Goal: Task Accomplishment & Management: Manage account settings

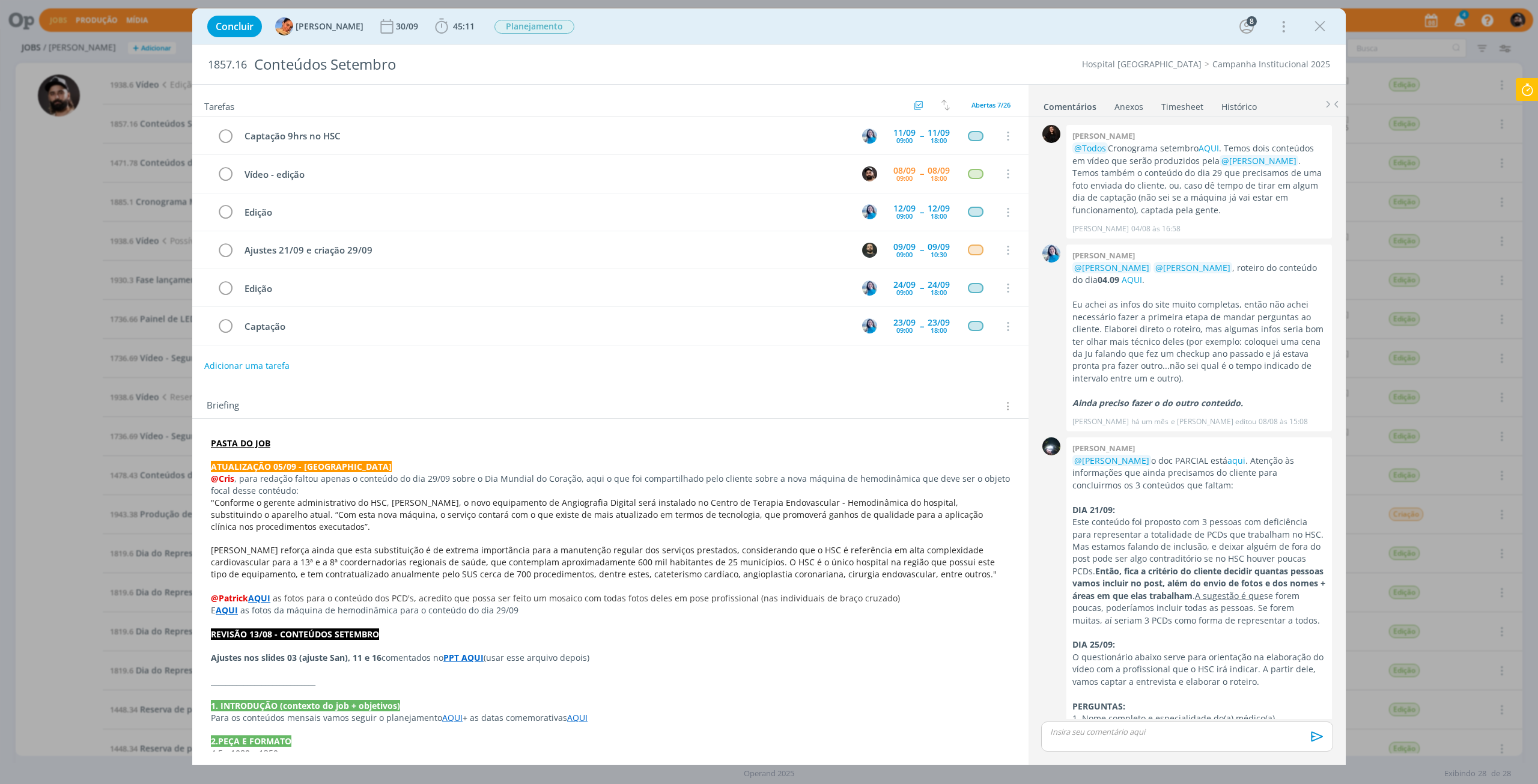
scroll to position [1128, 0]
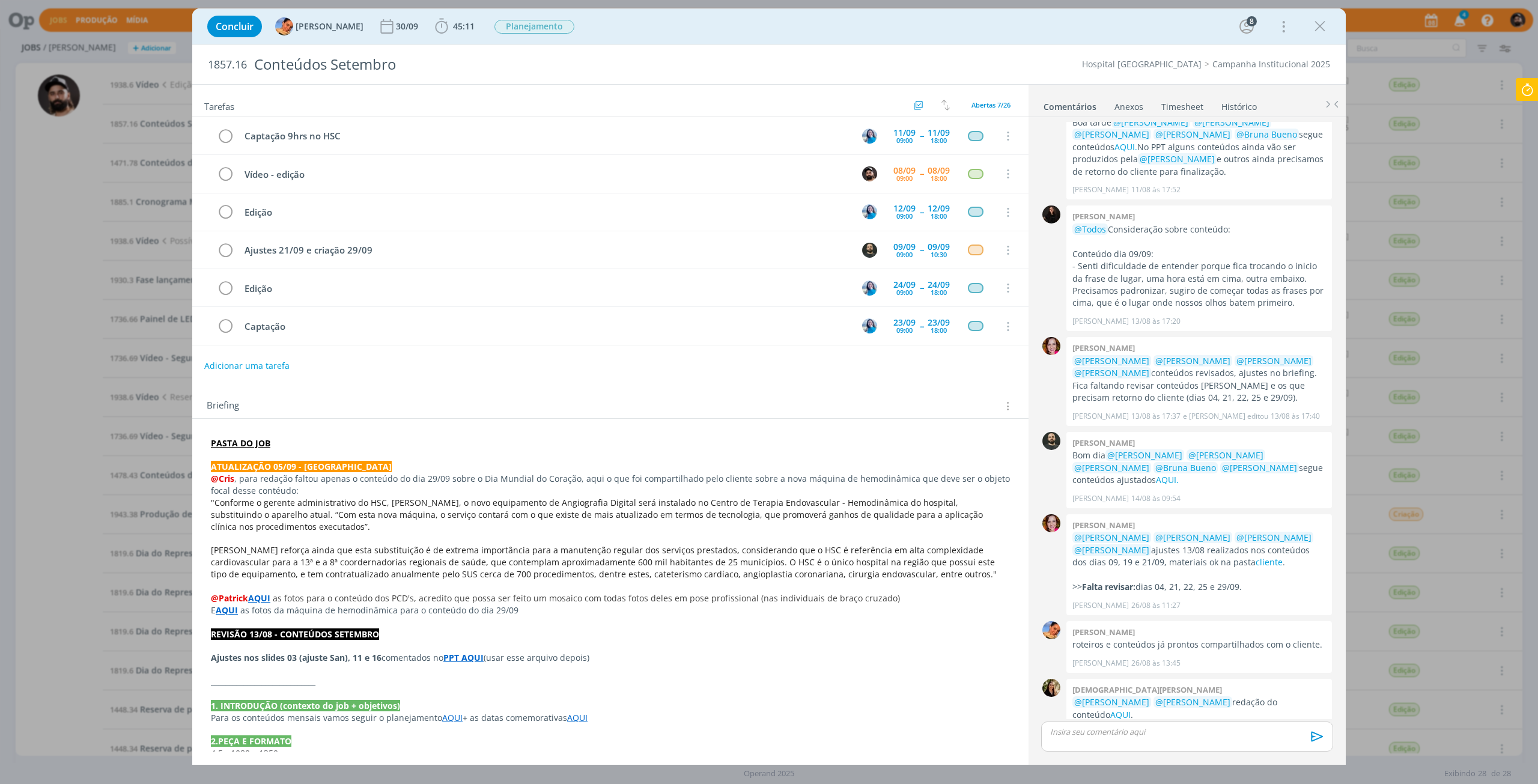
click at [1530, 91] on icon at bounding box center [1528, 90] width 22 height 23
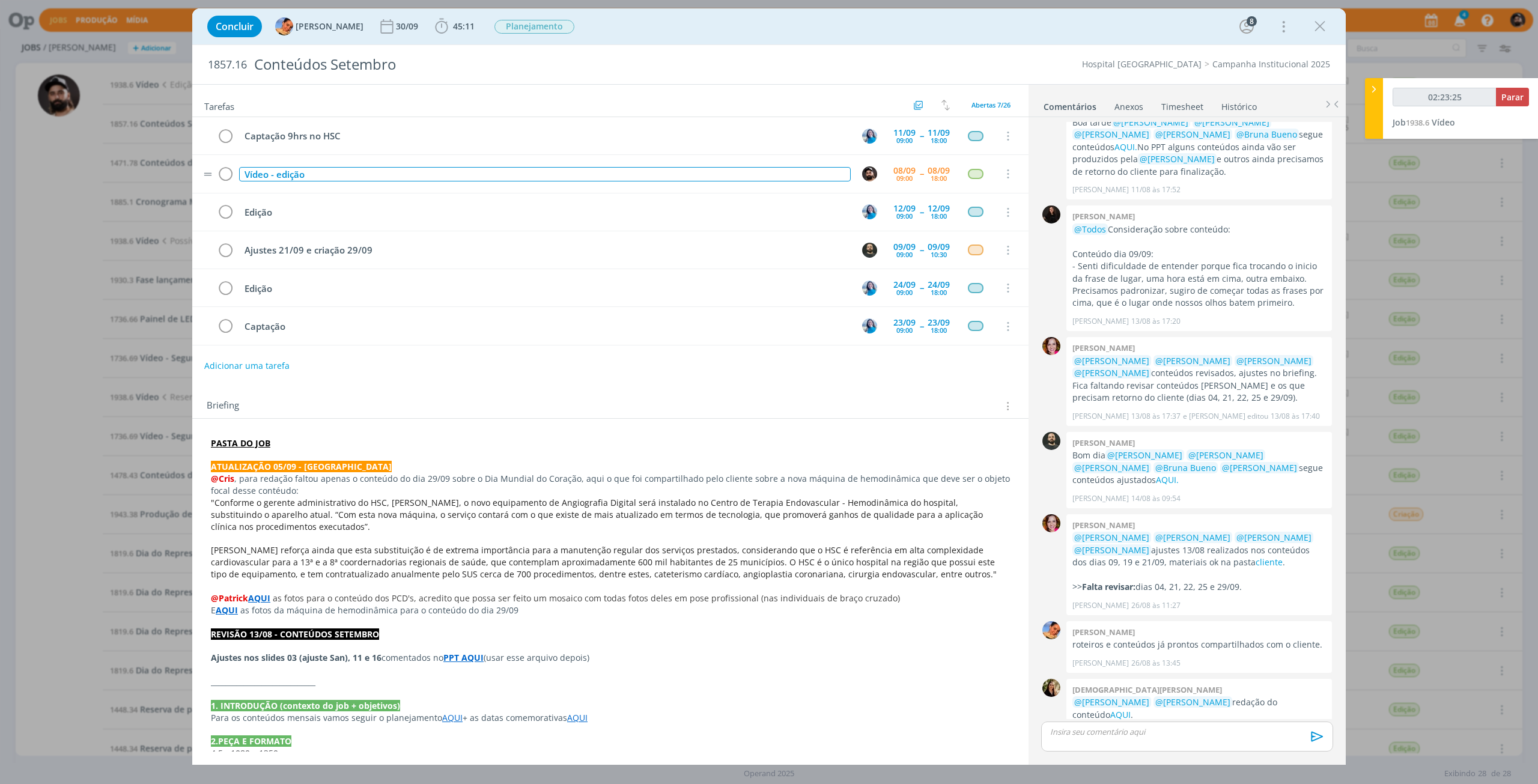
click at [543, 179] on div "Vídeo - edição" at bounding box center [545, 174] width 612 height 15
copy div "Vídeo - edição"
click at [1502, 107] on div "02:23:26 Parar" at bounding box center [1461, 102] width 136 height 28
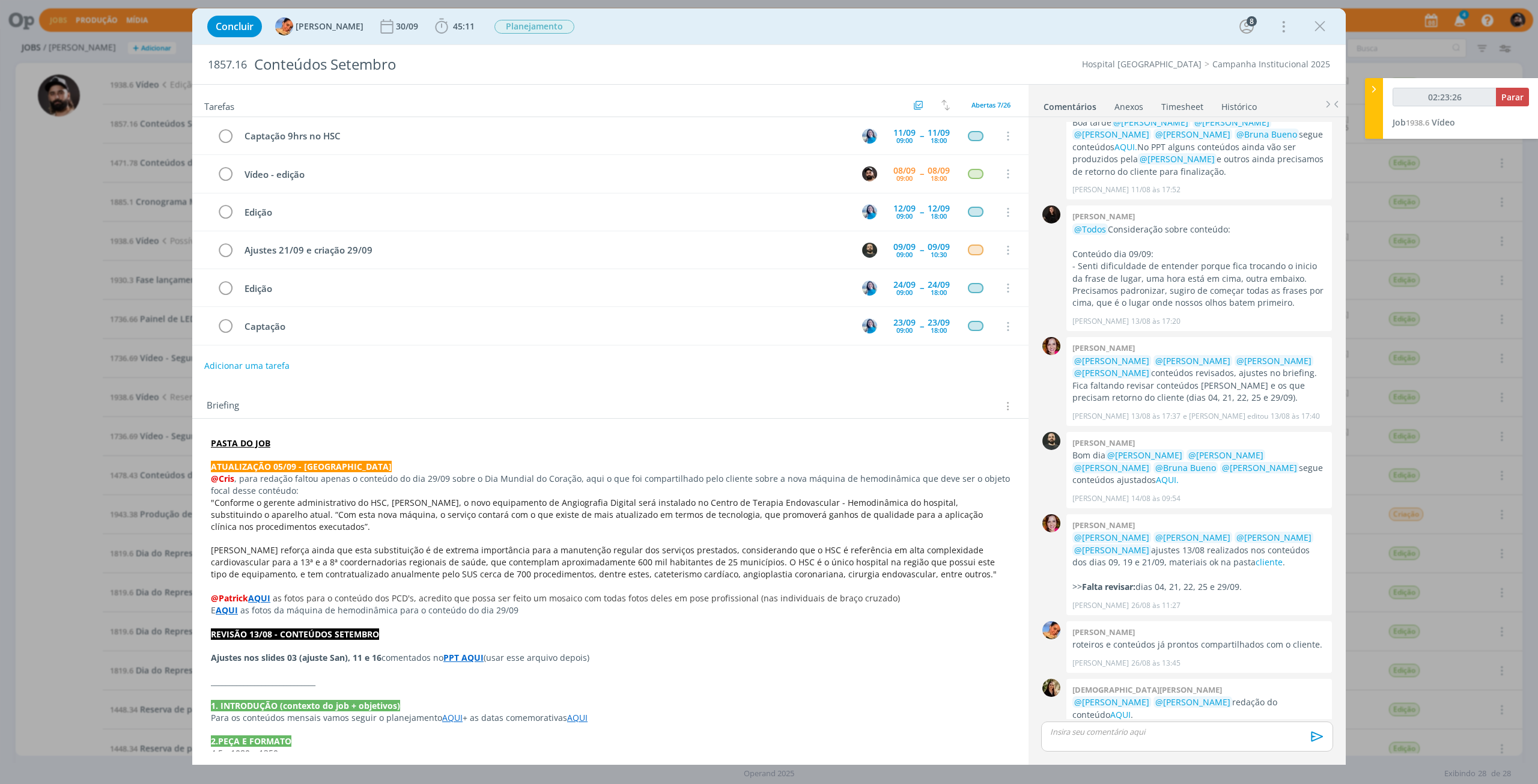
type input "02:23:27"
click at [1503, 106] on button "Parar" at bounding box center [1512, 97] width 33 height 19
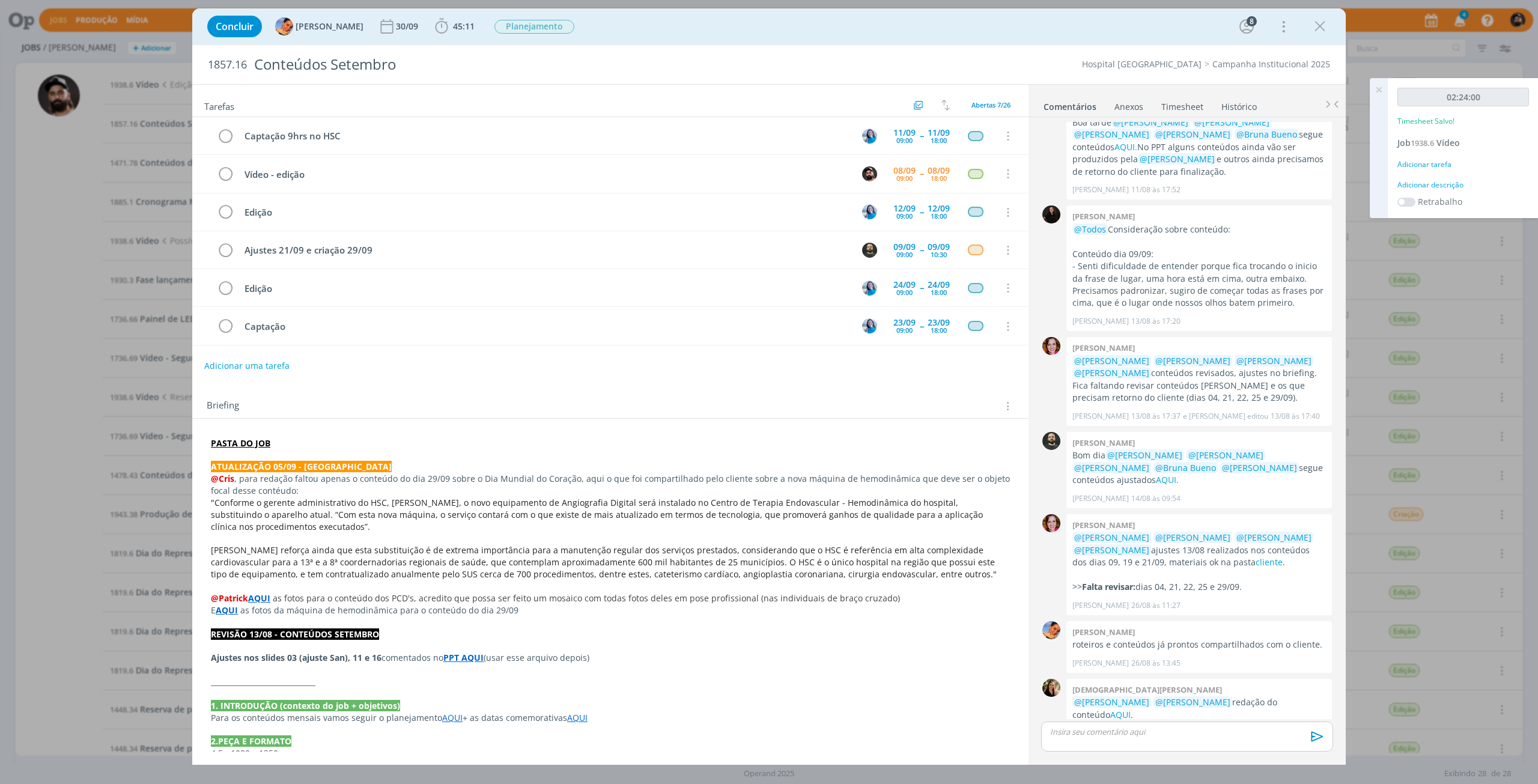
click at [1448, 185] on div "Adicionar descrição" at bounding box center [1463, 185] width 132 height 11
click at [1456, 199] on textarea at bounding box center [1464, 204] width 126 height 42
paste textarea "Vídeo - edição"
type textarea "Vídeo - edição"
click at [1506, 281] on span "Salvar" at bounding box center [1508, 282] width 24 height 12
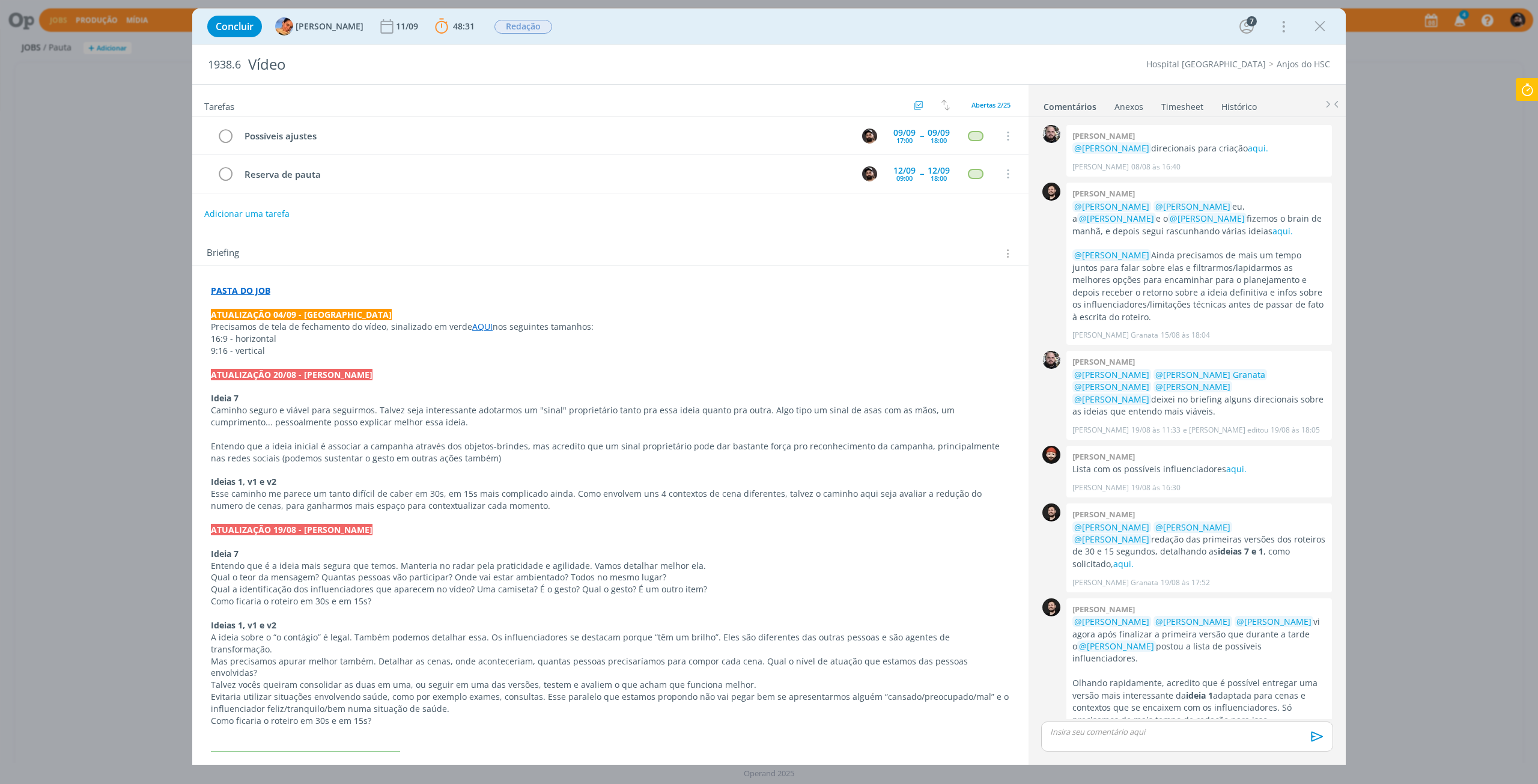
scroll to position [290, 0]
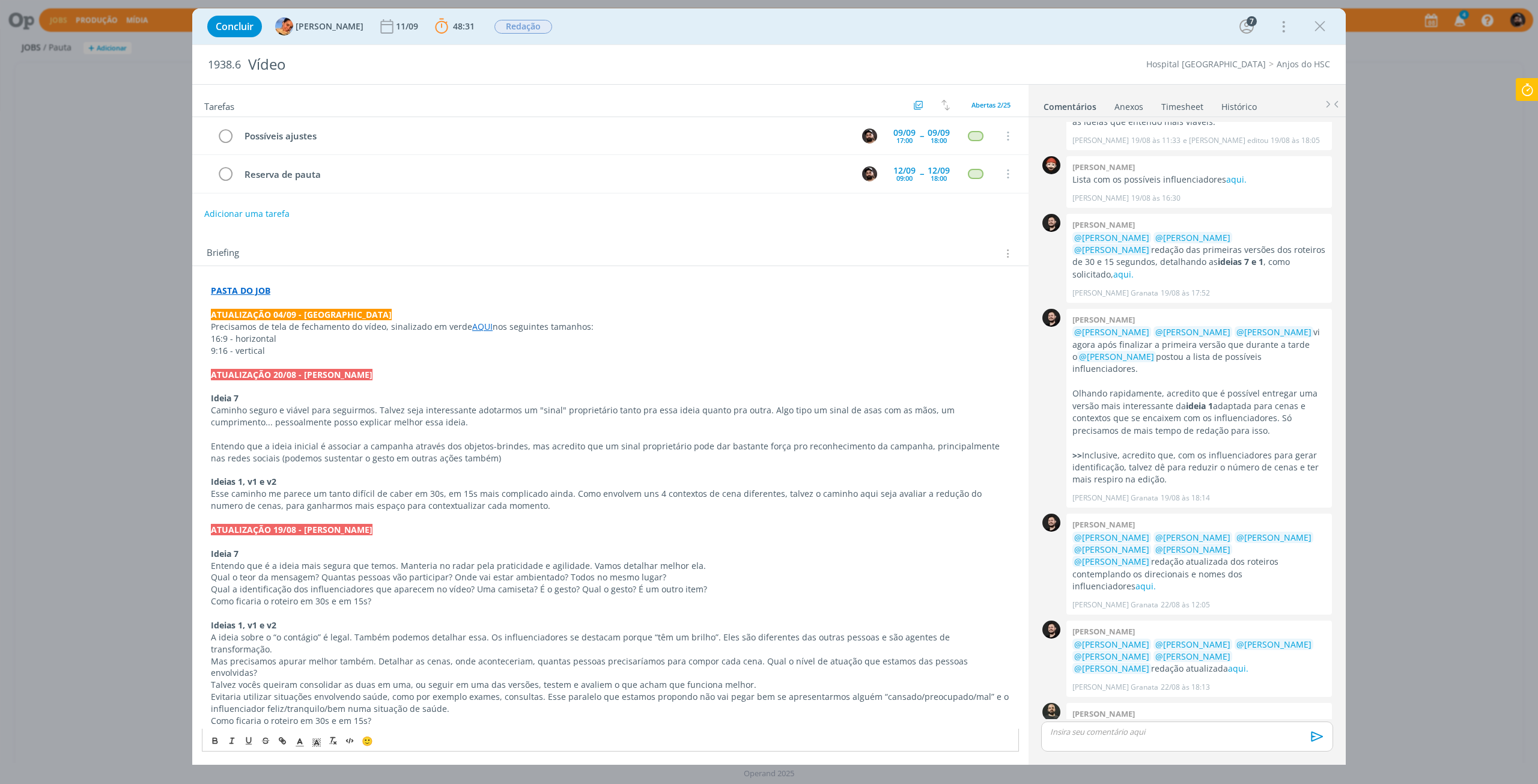
click at [478, 327] on link "AQUI" at bounding box center [482, 327] width 21 height 12
click at [486, 344] on link "https://sobeae.sharepoint.com/:w:/s/SOBEAE/EfSRzRv6llVOnh6jgBUVpBsBpuGtm17c2Ezf…" at bounding box center [441, 349] width 91 height 15
click at [228, 286] on strong "PASTA DO JOB" at bounding box center [240, 291] width 60 height 12
click at [236, 308] on div "https://sobeae.sharepoint.com/:f:/s/SOBEAE/EpLJVmymArpBoKnPab2ikS8B34O5J9-3hQiS…" at bounding box center [311, 314] width 220 height 23
click at [241, 308] on div "https://sobeae.sharepoint.com/:f:/s/SOBEAE/EpLJVmymArpBoKnPab2ikS8B34O5J9-3hQiS…" at bounding box center [311, 314] width 220 height 23
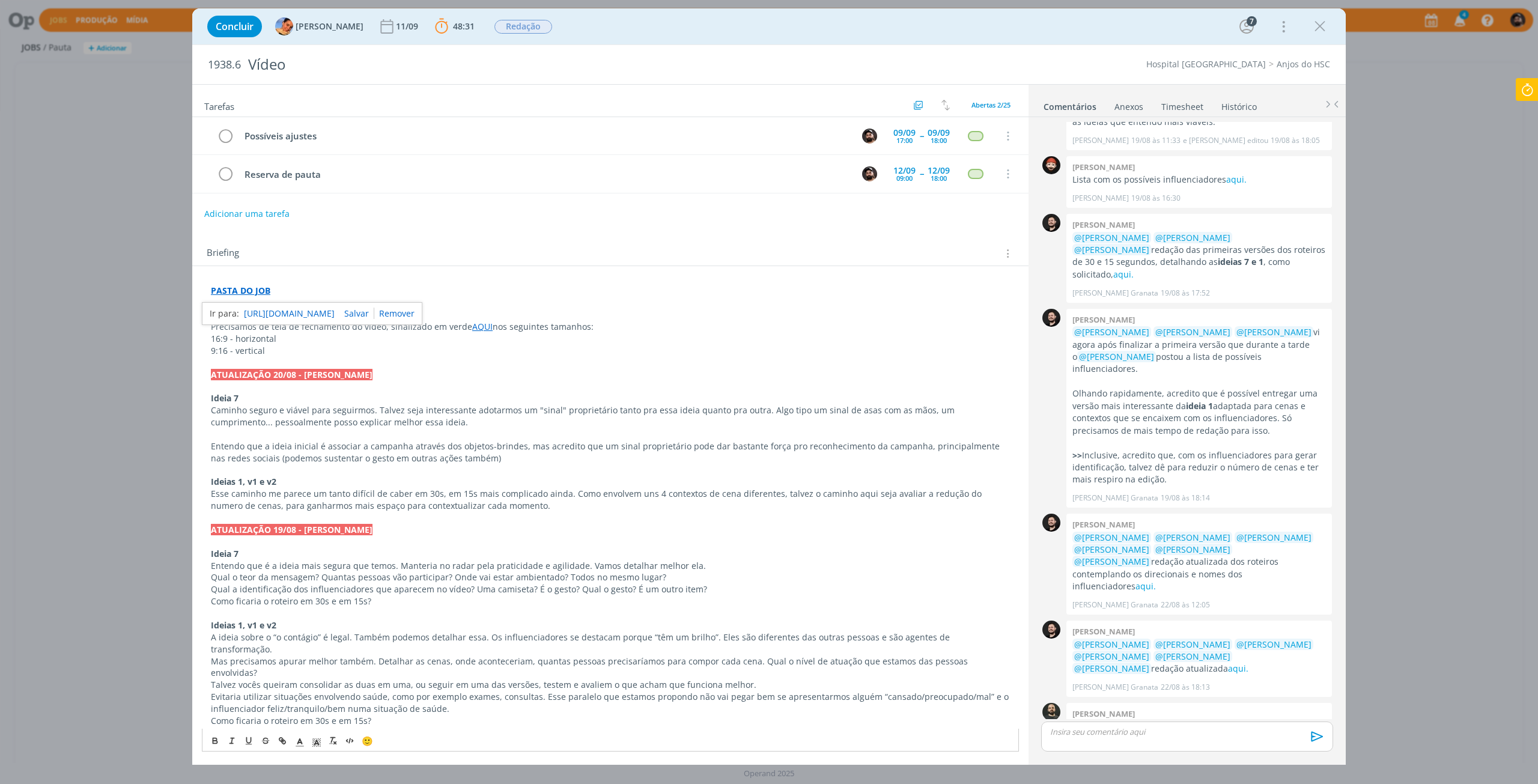
click at [251, 312] on link "https://sobeae.sharepoint.com/:f:/s/SOBEAE/EpLJVmymArpBoKnPab2ikS8B34O5J9-3hQiS…" at bounding box center [289, 313] width 91 height 15
